Goal: Book appointment/travel/reservation

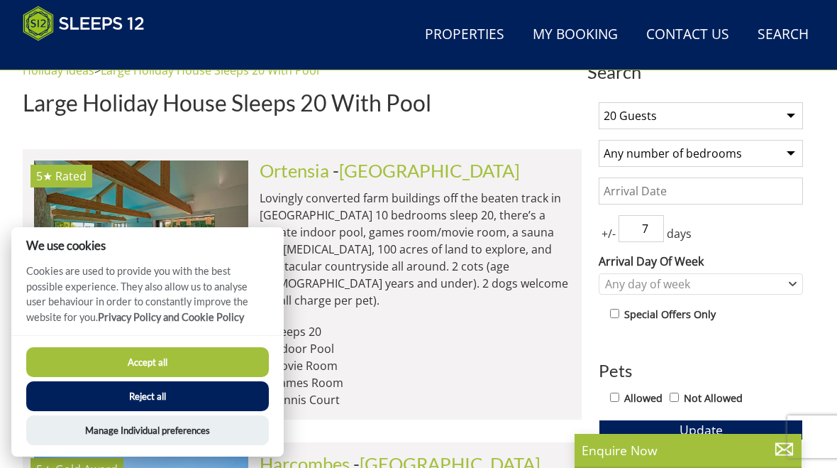
scroll to position [515, 0]
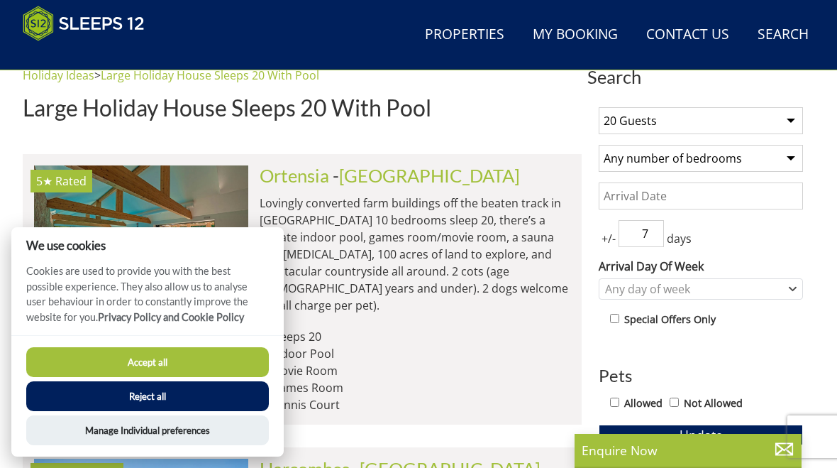
click at [170, 392] on button "Reject all" at bounding box center [147, 396] width 243 height 30
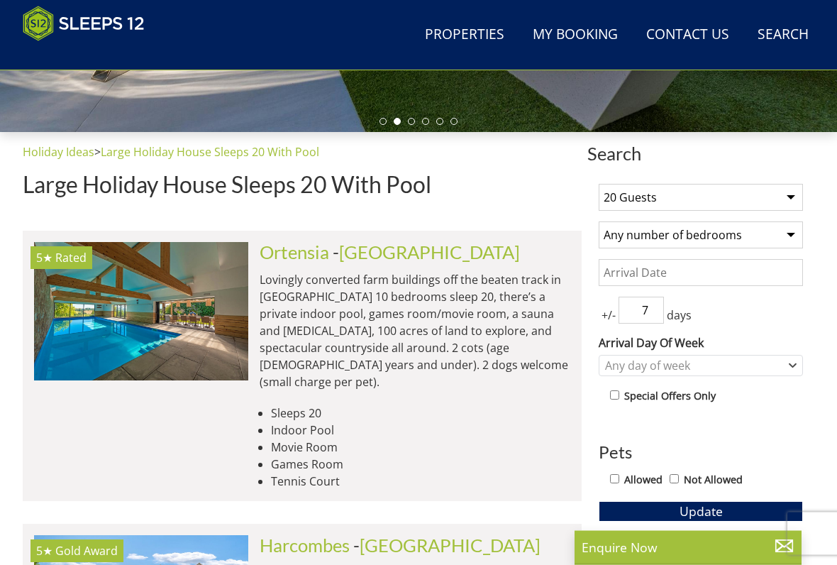
scroll to position [438, 0]
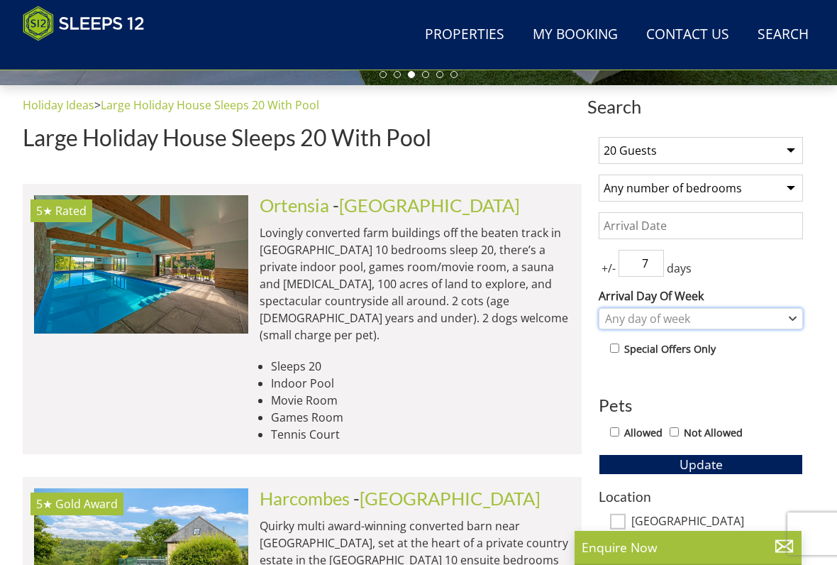
click at [769, 317] on div "Any day of week" at bounding box center [694, 319] width 184 height 16
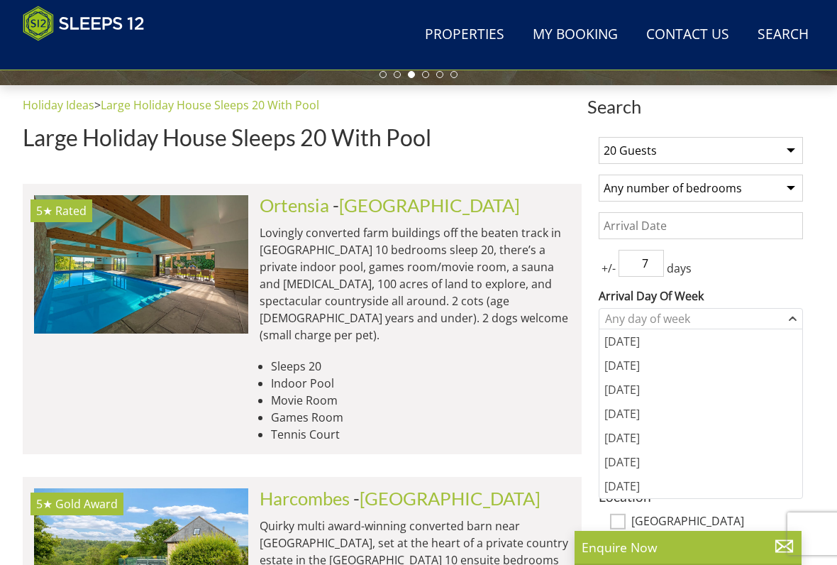
click at [740, 226] on input "Date" at bounding box center [701, 225] width 204 height 27
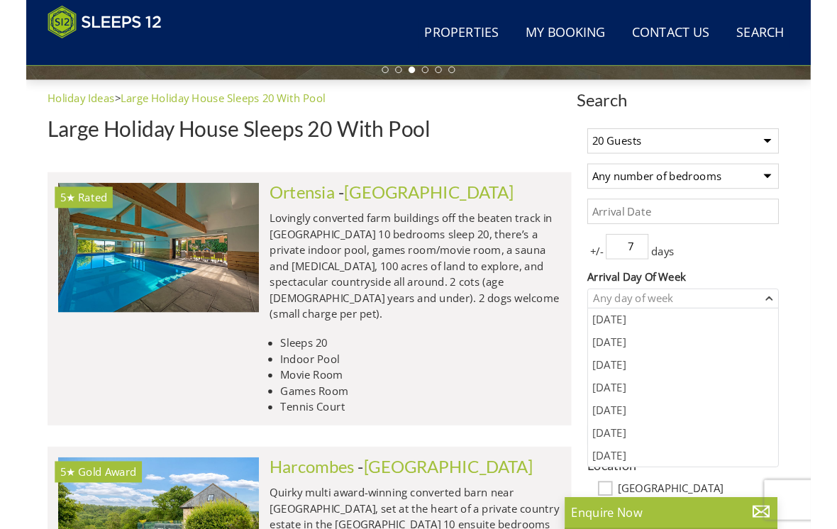
scroll to position [485, 0]
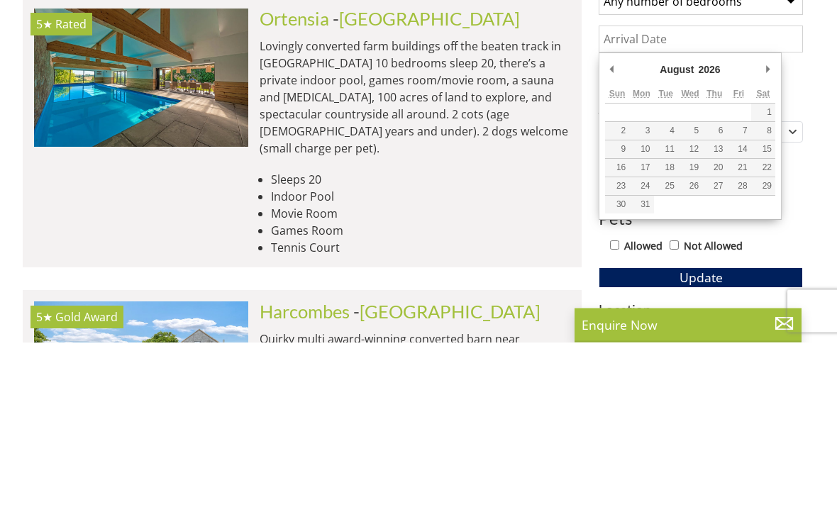
type input "[DATE]"
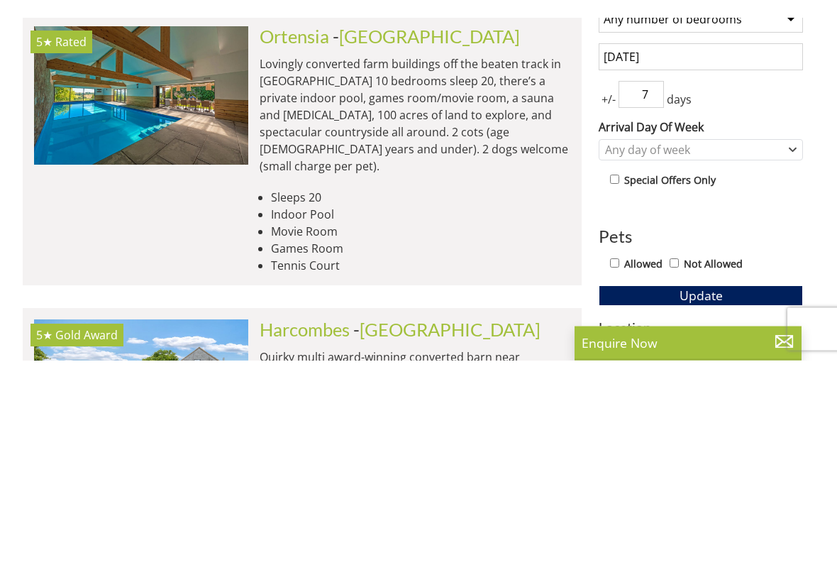
scroll to position [672, 0]
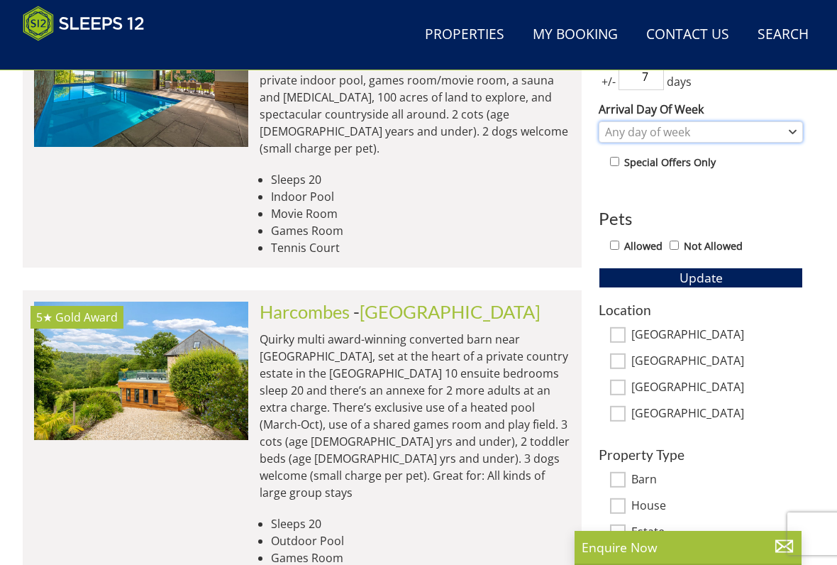
click at [781, 131] on div "Any day of week" at bounding box center [694, 132] width 184 height 16
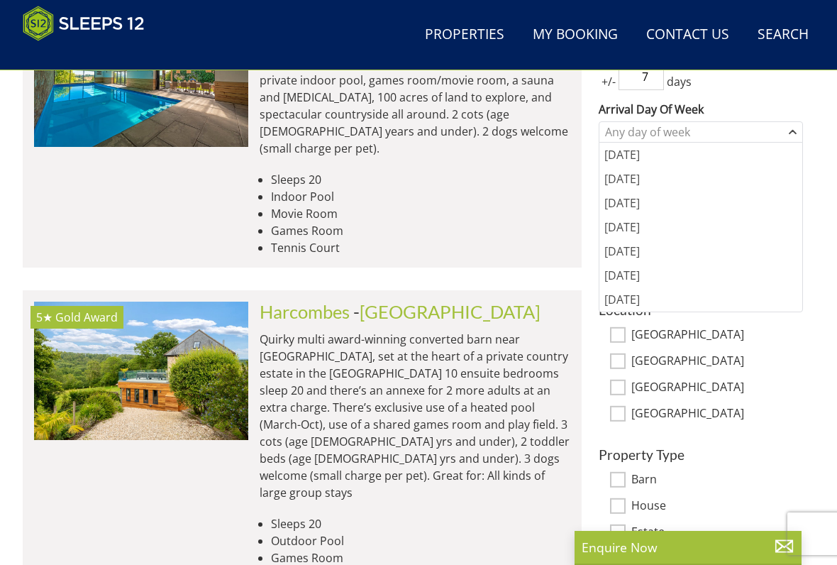
click at [639, 282] on div "[DATE]" at bounding box center [701, 275] width 203 height 24
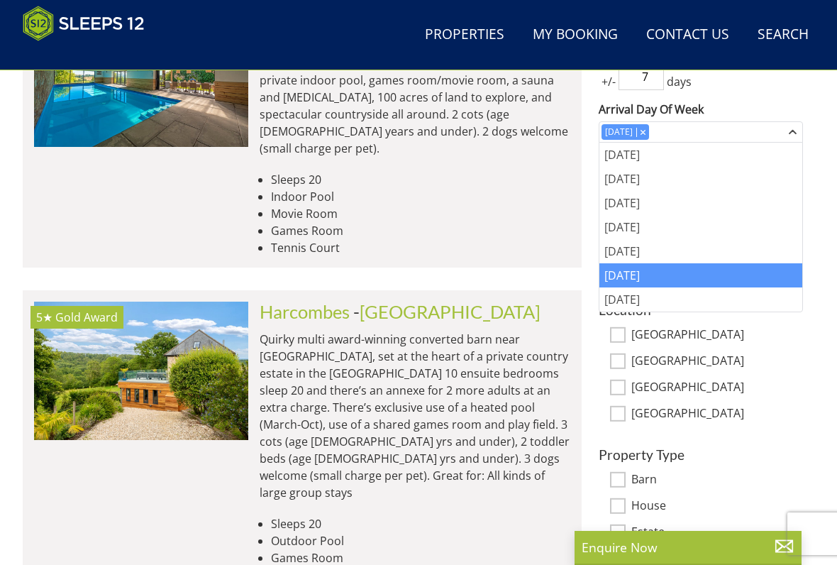
click at [630, 253] on div "[DATE]" at bounding box center [701, 251] width 203 height 24
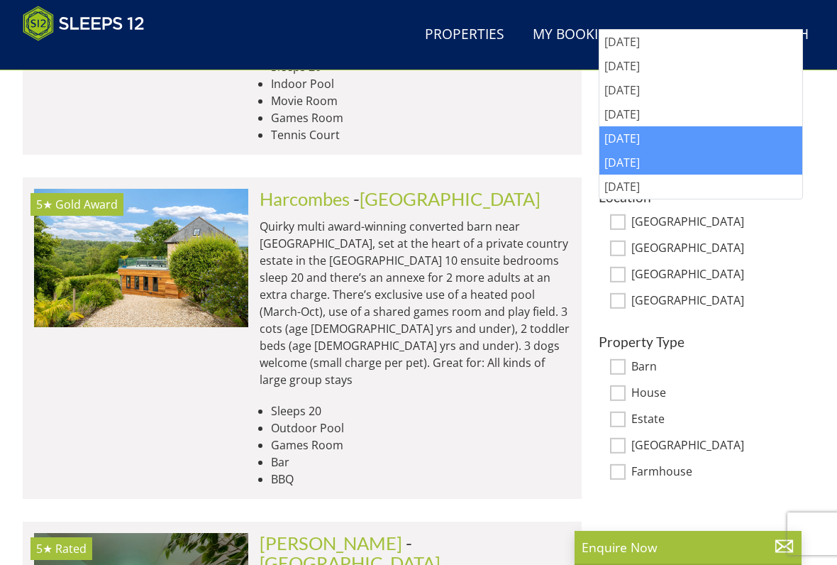
scroll to position [817, 0]
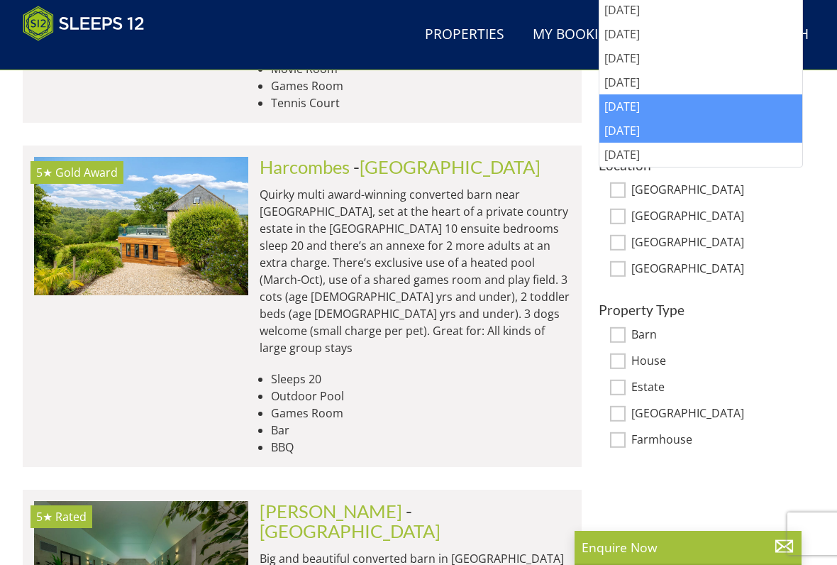
click at [619, 334] on input "Barn" at bounding box center [618, 335] width 16 height 16
checkbox input "true"
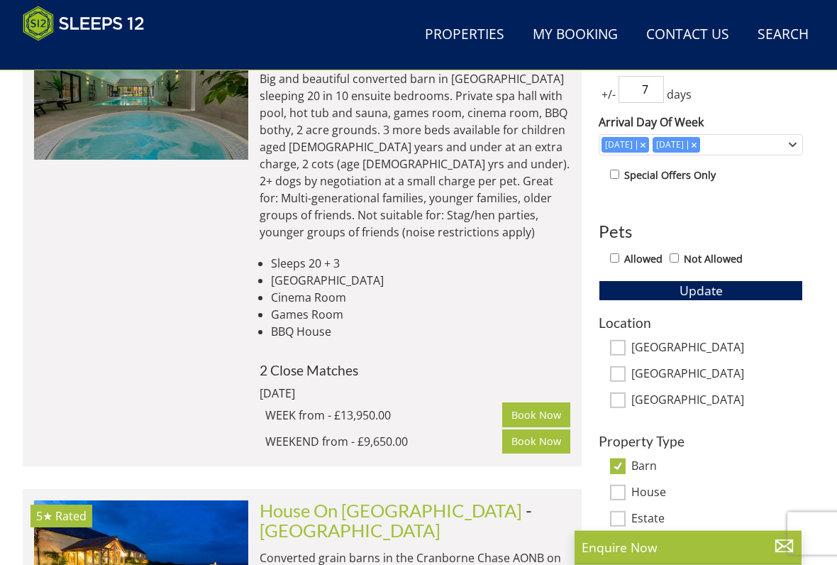
scroll to position [659, 0]
click at [679, 261] on input "Not Allowed" at bounding box center [674, 257] width 9 height 9
checkbox input "true"
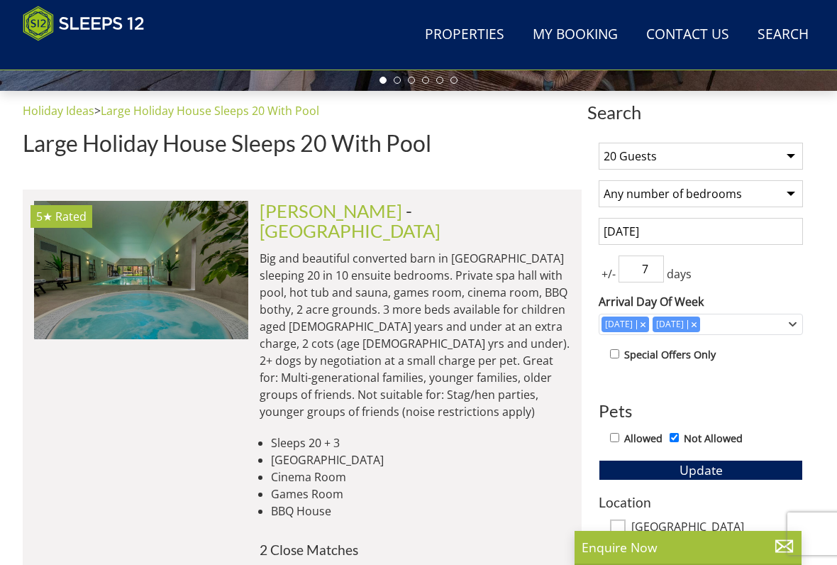
scroll to position [480, 0]
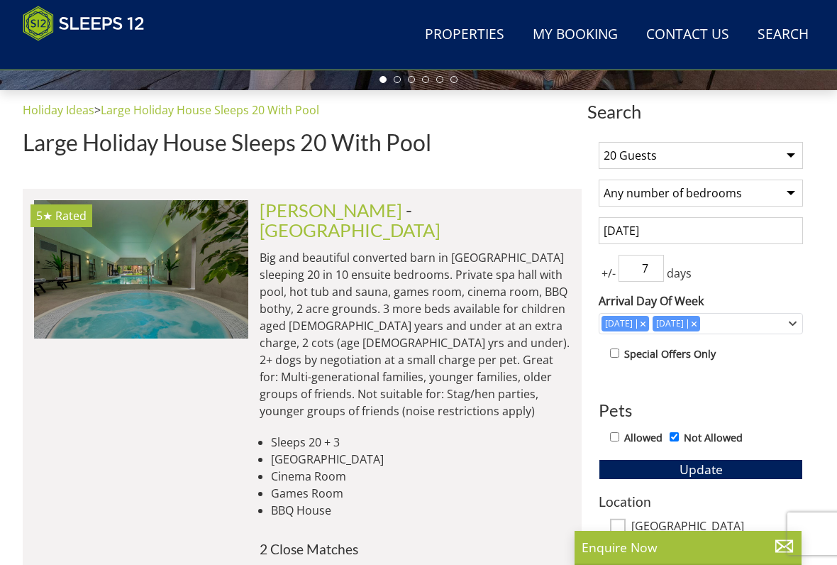
click at [798, 155] on select "1 Guest 2 Guests 3 Guests 4 Guests 5 Guests 6 Guests 7 Guests 8 Guests 9 Guests…" at bounding box center [701, 155] width 204 height 27
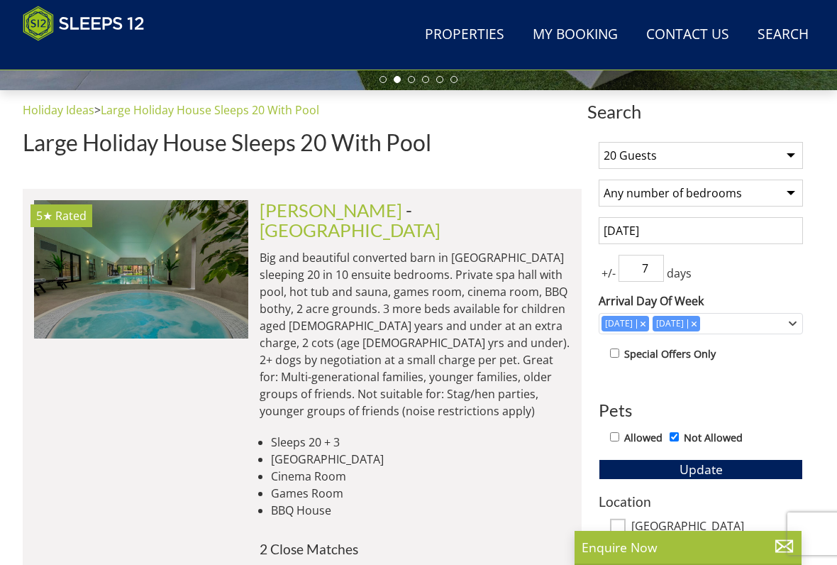
select select "15"
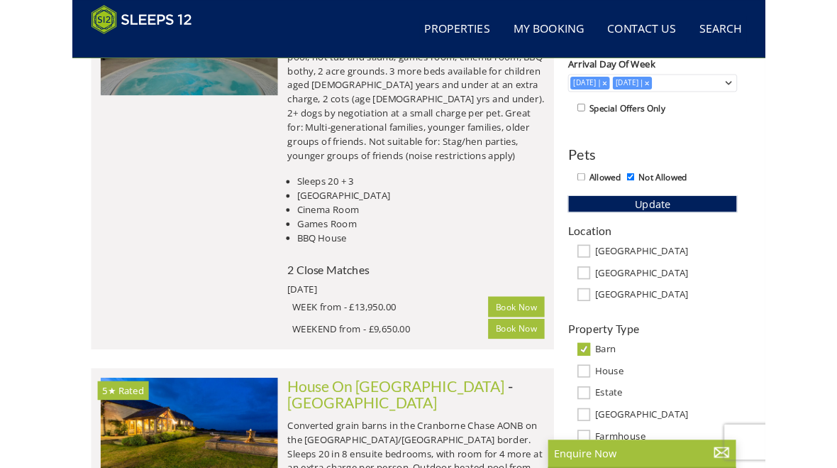
scroll to position [701, 0]
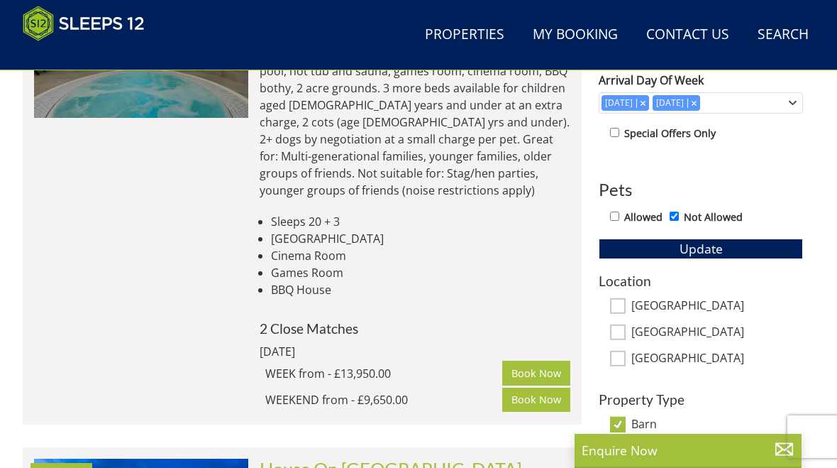
click at [735, 246] on button "Update" at bounding box center [701, 248] width 204 height 20
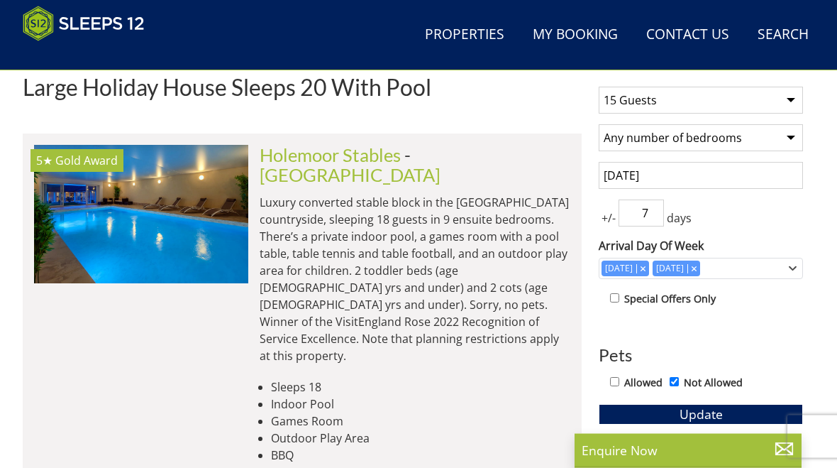
scroll to position [529, 0]
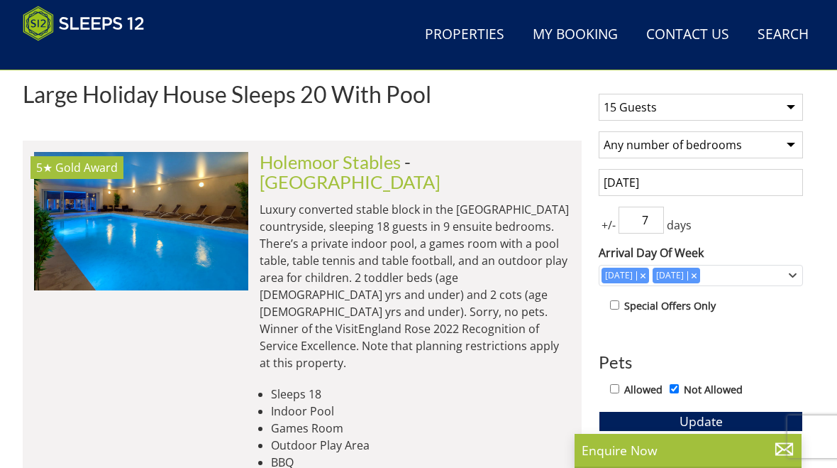
click at [160, 213] on img at bounding box center [141, 221] width 214 height 138
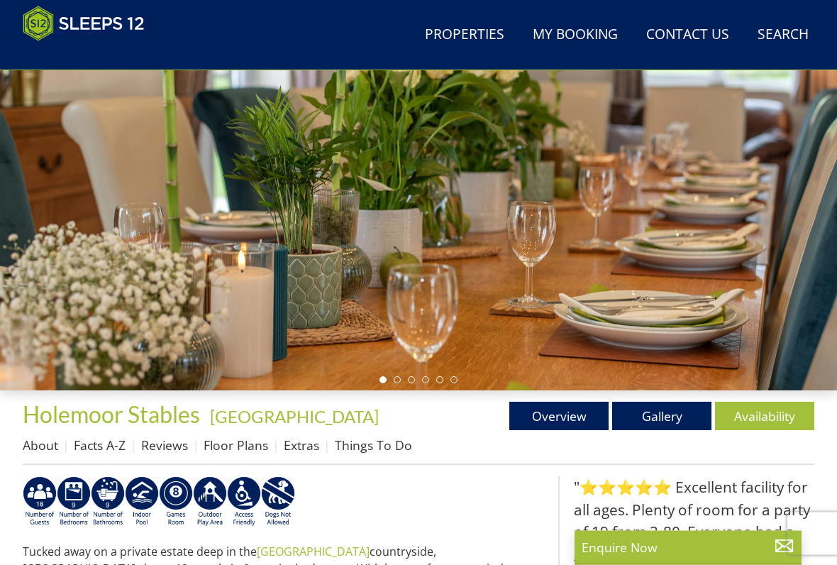
scroll to position [187, 0]
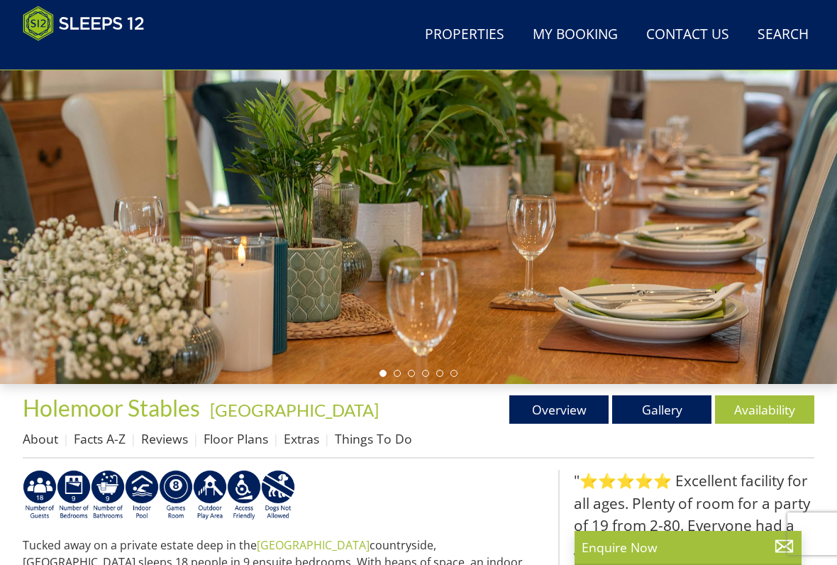
click at [663, 406] on link "Gallery" at bounding box center [661, 409] width 99 height 28
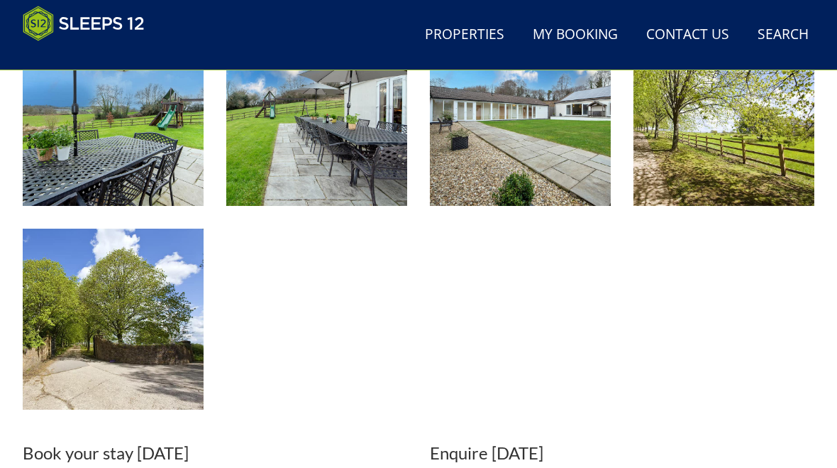
scroll to position [2249, 0]
